Goal: Task Accomplishment & Management: Complete application form

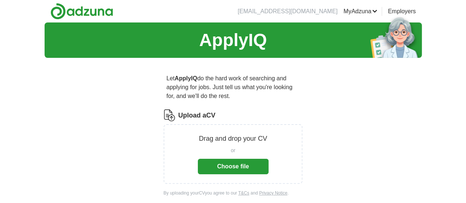
click at [226, 159] on button "Choose file" at bounding box center [233, 166] width 71 height 15
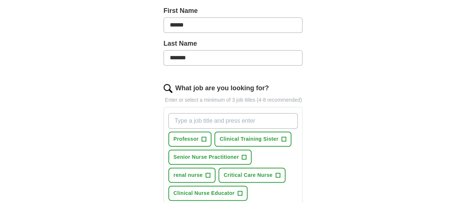
scroll to position [173, 0]
click at [235, 189] on span "Clinical Nurse Educator" at bounding box center [203, 193] width 61 height 8
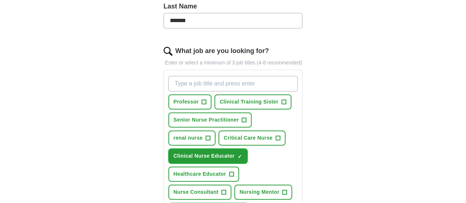
scroll to position [210, 0]
click at [181, 95] on button "Professor +" at bounding box center [189, 102] width 43 height 15
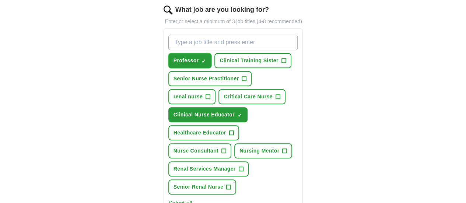
scroll to position [253, 0]
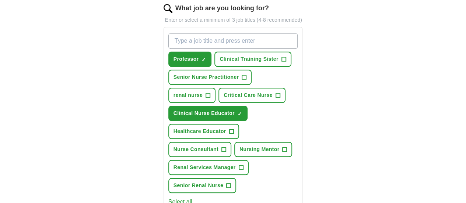
click at [168, 197] on button "Select all" at bounding box center [180, 201] width 24 height 9
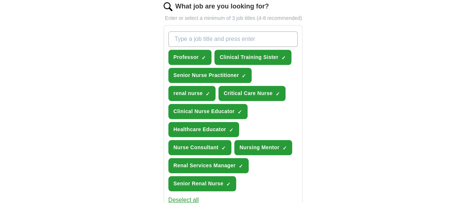
scroll to position [255, 0]
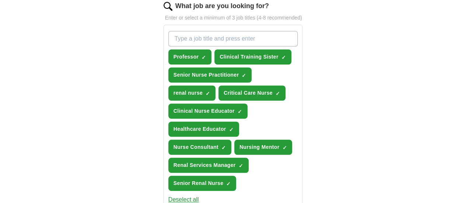
click at [169, 195] on button "Deselect all" at bounding box center [183, 199] width 31 height 9
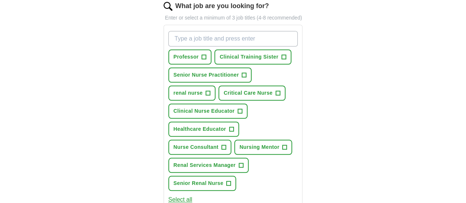
click at [178, 31] on input "What job are you looking for?" at bounding box center [233, 38] width 130 height 15
type input "Assistant Lecturer"
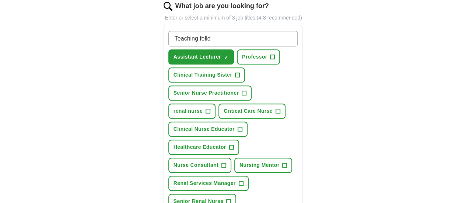
type input "Teaching fellow"
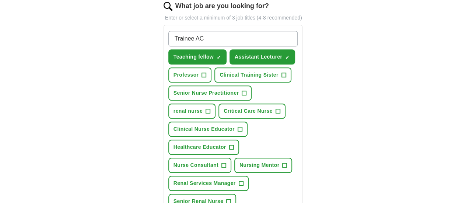
type input "Trainee ACP"
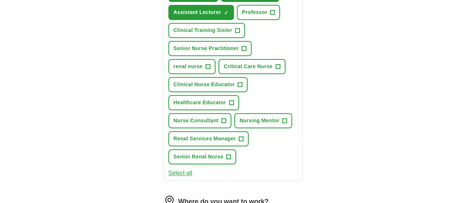
scroll to position [329, 0]
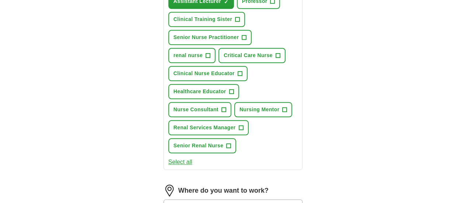
click at [169, 199] on input at bounding box center [233, 206] width 139 height 15
type input "*****"
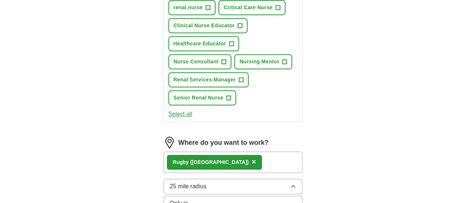
scroll to position [379, 0]
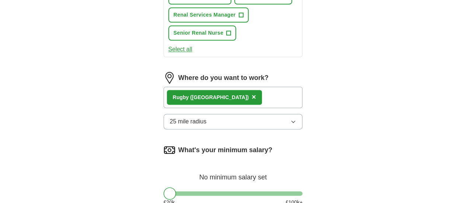
click at [237, 191] on div at bounding box center [233, 193] width 139 height 4
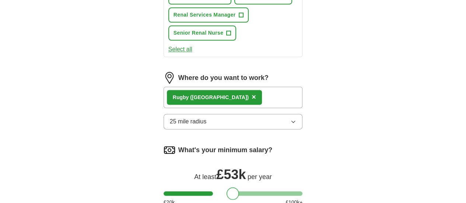
click at [220, 191] on div at bounding box center [233, 193] width 139 height 4
click at [224, 187] on div at bounding box center [230, 193] width 13 height 13
drag, startPoint x: 216, startPoint y: 127, endPoint x: 203, endPoint y: 127, distance: 12.5
click at [211, 187] on div at bounding box center [217, 193] width 13 height 13
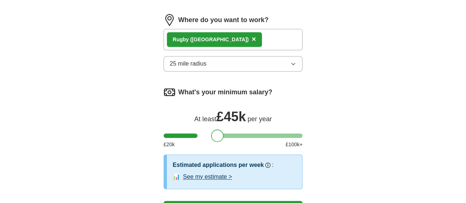
scroll to position [500, 0]
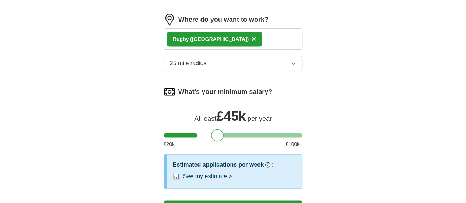
select select "**"
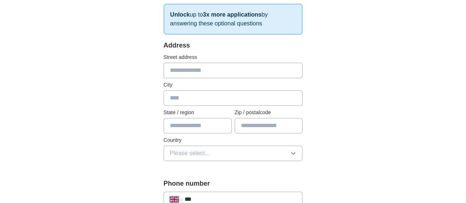
scroll to position [126, 0]
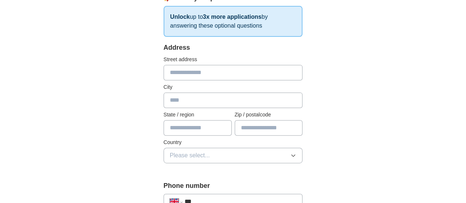
click at [183, 73] on input "text" at bounding box center [233, 72] width 139 height 15
type input "**********"
type input "*****"
type input "**********"
type input "********"
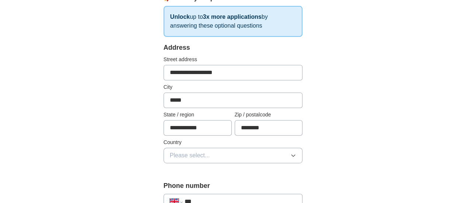
click at [182, 153] on span "Please select..." at bounding box center [190, 155] width 40 height 9
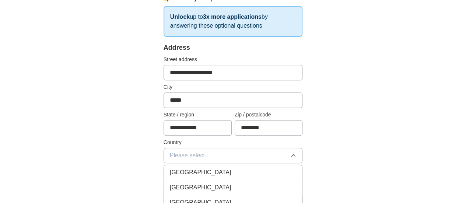
click at [182, 168] on span "[GEOGRAPHIC_DATA]" at bounding box center [201, 172] width 62 height 9
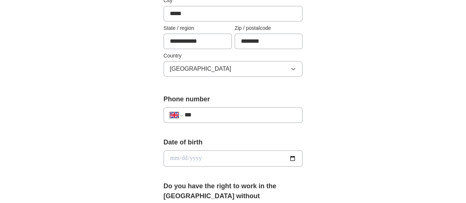
scroll to position [213, 0]
click at [190, 113] on input "***" at bounding box center [241, 114] width 112 height 9
type input "**********"
click at [189, 154] on input "date" at bounding box center [233, 158] width 139 height 16
click at [303, 154] on input "date" at bounding box center [233, 158] width 139 height 16
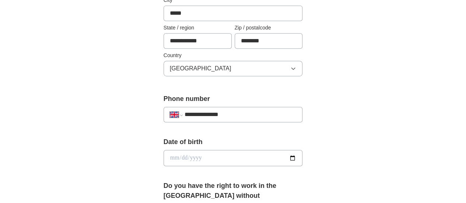
click at [327, 132] on div "**********" at bounding box center [233, 174] width 189 height 648
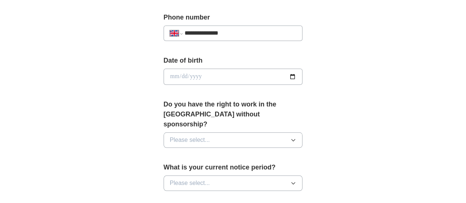
scroll to position [299, 0]
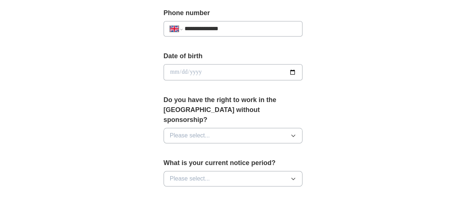
click at [303, 129] on button "Please select..." at bounding box center [233, 135] width 139 height 15
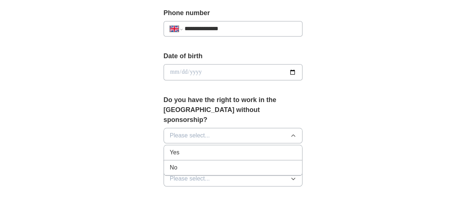
click at [253, 148] on div "Yes" at bounding box center [233, 152] width 127 height 9
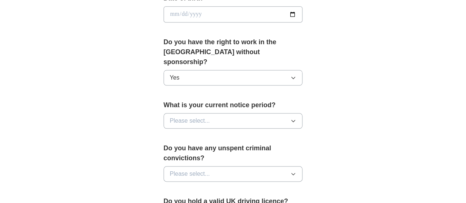
scroll to position [357, 0]
click at [296, 118] on icon "button" at bounding box center [293, 121] width 6 height 6
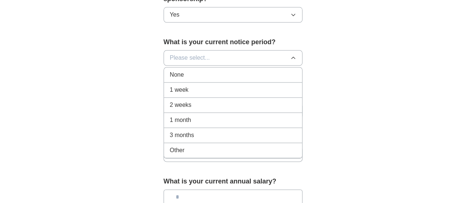
scroll to position [421, 0]
click at [252, 145] on div "Other" at bounding box center [233, 149] width 127 height 9
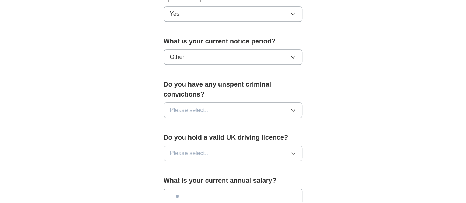
click at [296, 107] on icon "button" at bounding box center [293, 110] width 6 height 6
click at [283, 138] on div "No" at bounding box center [233, 142] width 127 height 9
click at [296, 150] on icon "button" at bounding box center [293, 153] width 6 height 6
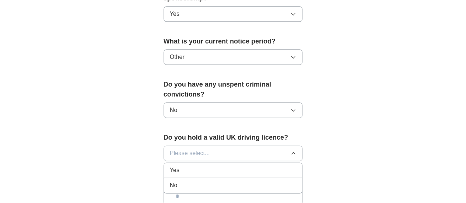
click at [287, 181] on div "No" at bounding box center [233, 185] width 127 height 9
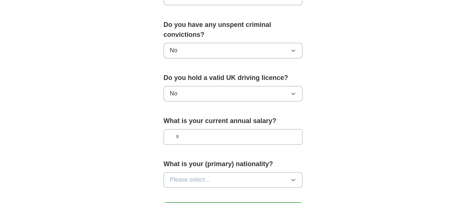
scroll to position [483, 0]
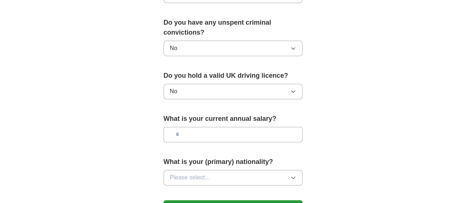
click at [303, 127] on input "text" at bounding box center [233, 134] width 139 height 15
type input "*******"
click at [296, 175] on icon "button" at bounding box center [293, 178] width 6 height 6
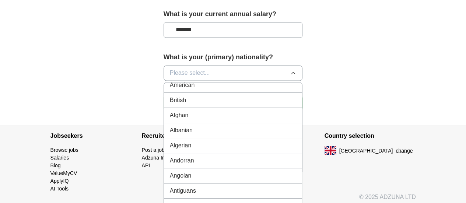
scroll to position [4, 0]
click at [252, 96] on div "British" at bounding box center [233, 100] width 127 height 9
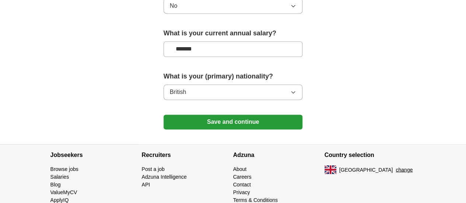
click at [296, 89] on icon "button" at bounding box center [293, 92] width 6 height 6
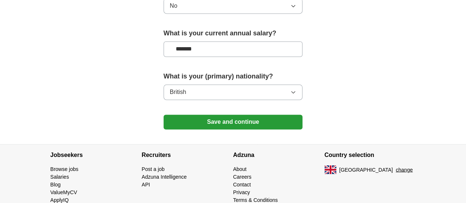
click at [298, 115] on button "Save and continue" at bounding box center [233, 122] width 139 height 15
